Goal: Check status: Check status

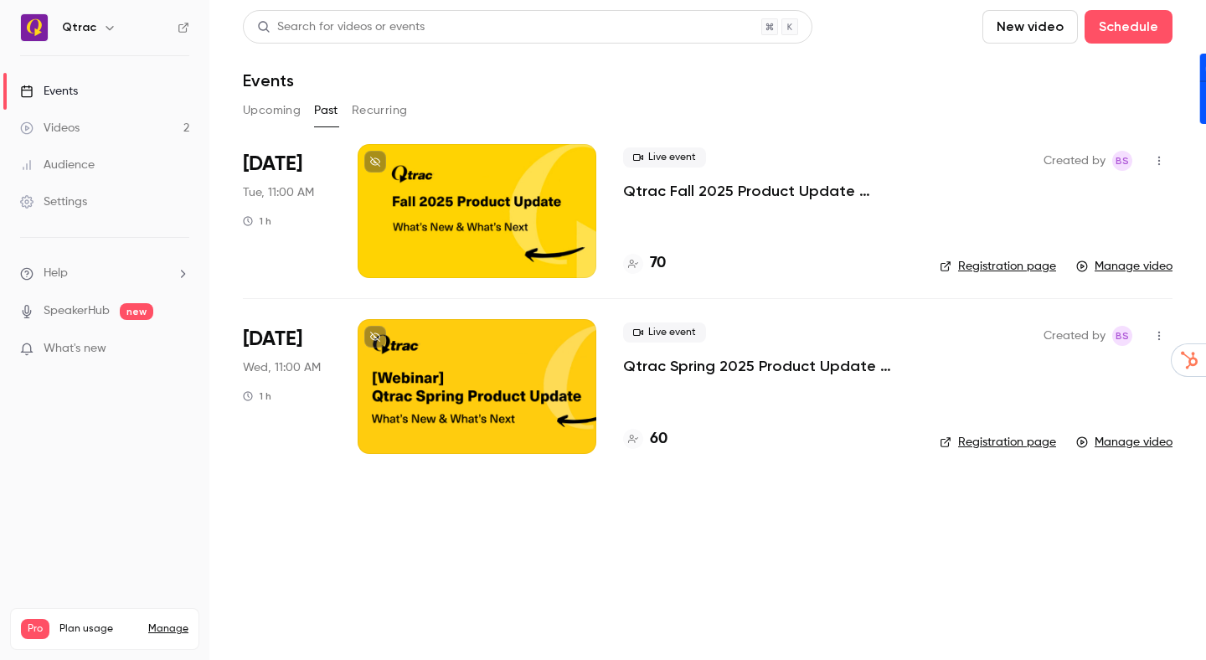
click at [286, 111] on button "Upcoming" at bounding box center [272, 110] width 58 height 27
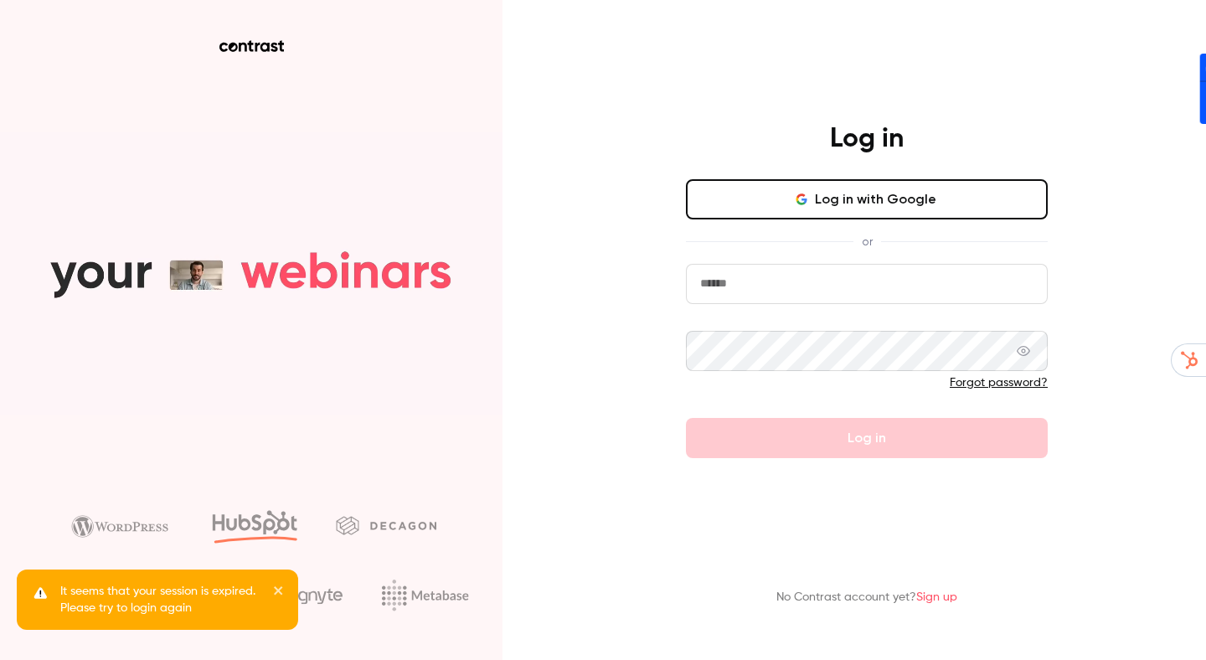
type input "**********"
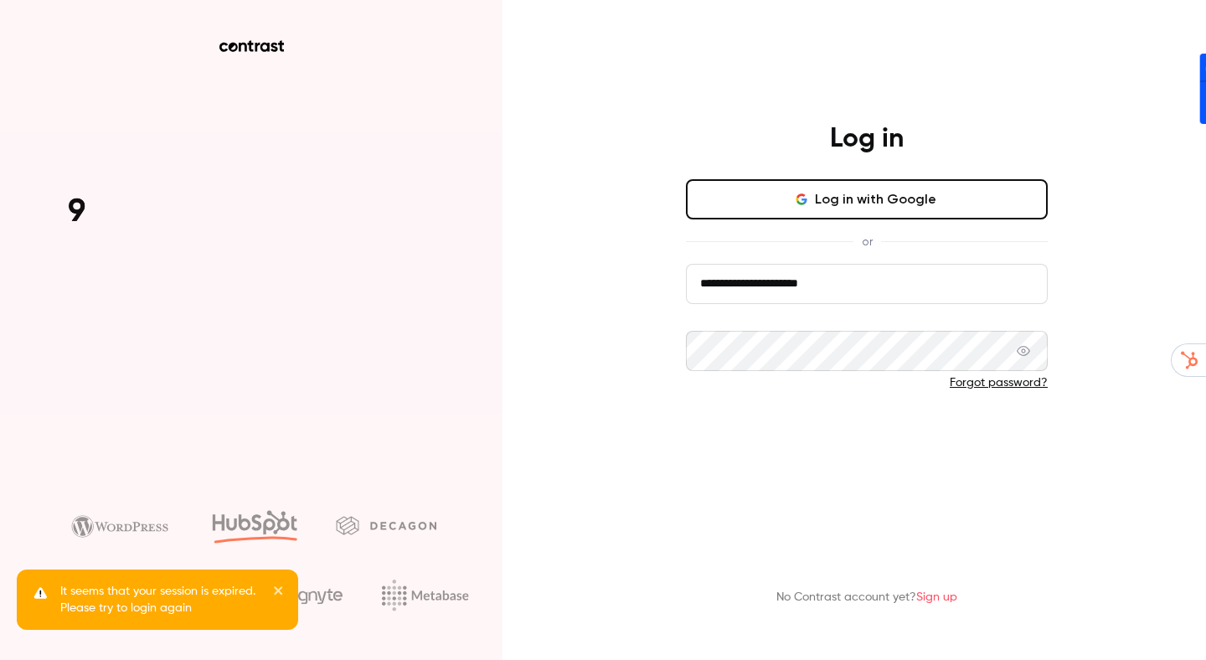
click at [889, 441] on button "Log in" at bounding box center [867, 438] width 362 height 40
